Goal: Transaction & Acquisition: Download file/media

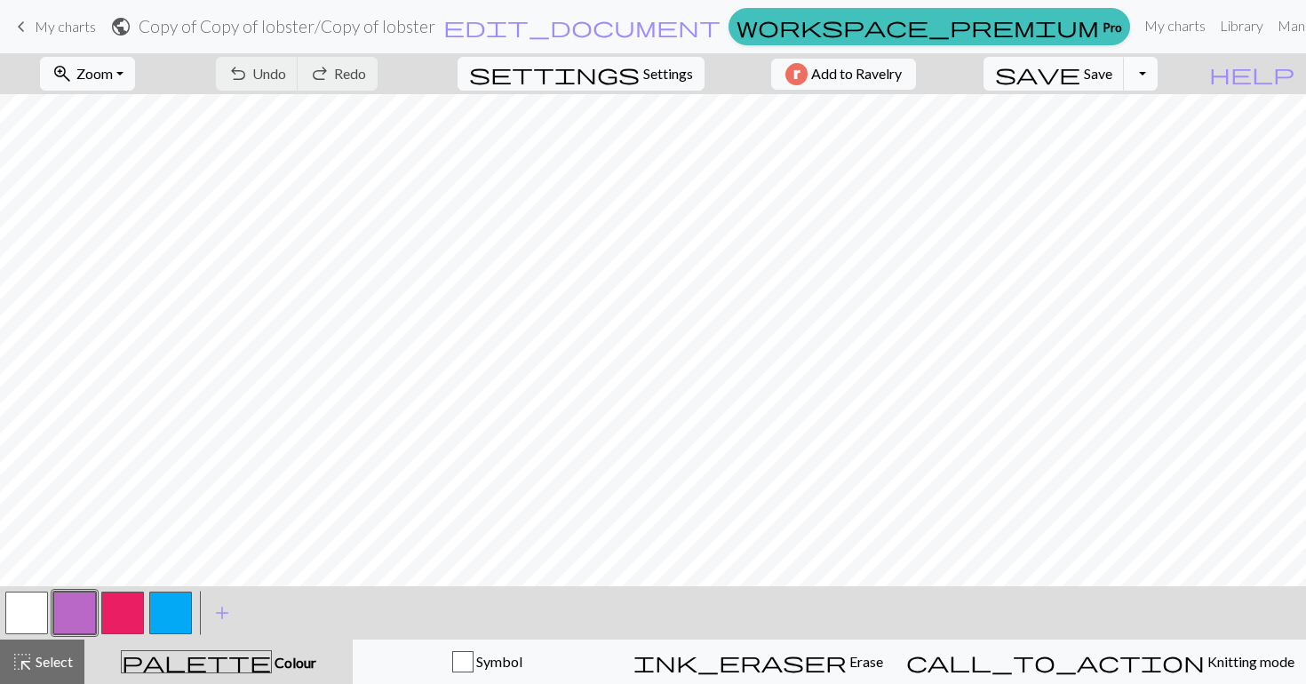
click at [1158, 72] on button "Toggle Dropdown" at bounding box center [1141, 74] width 34 height 34
click at [1158, 81] on button "Toggle Dropdown" at bounding box center [1141, 74] width 34 height 34
click at [1102, 135] on button "save_alt Download" at bounding box center [1010, 141] width 293 height 28
